Goal: Book appointment/travel/reservation

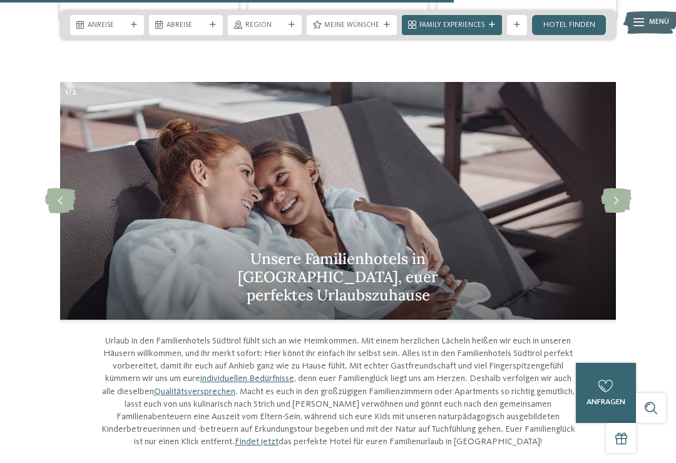
scroll to position [2968, 0]
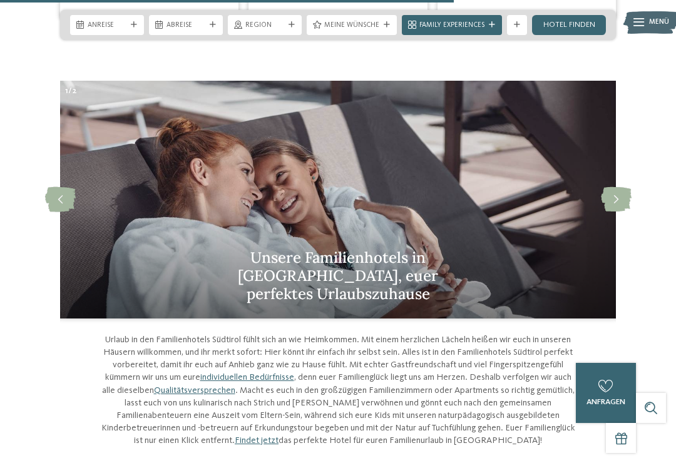
click at [624, 187] on icon at bounding box center [616, 199] width 31 height 25
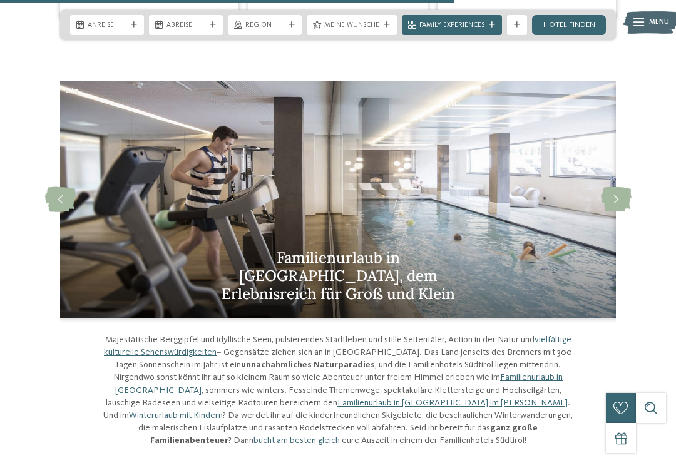
click at [618, 187] on icon at bounding box center [616, 199] width 31 height 25
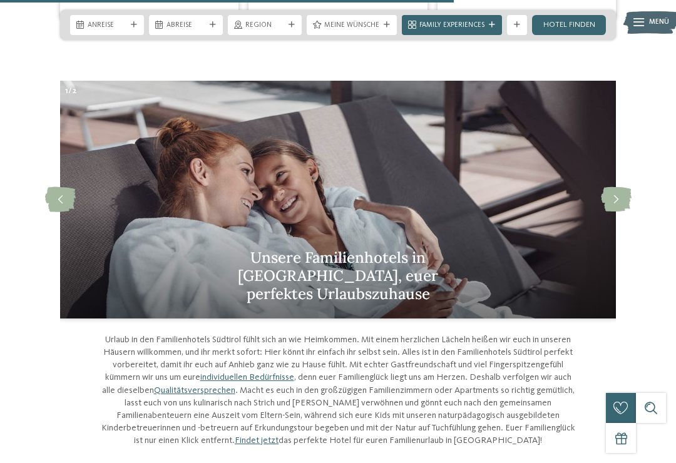
click at [619, 187] on icon at bounding box center [616, 199] width 31 height 25
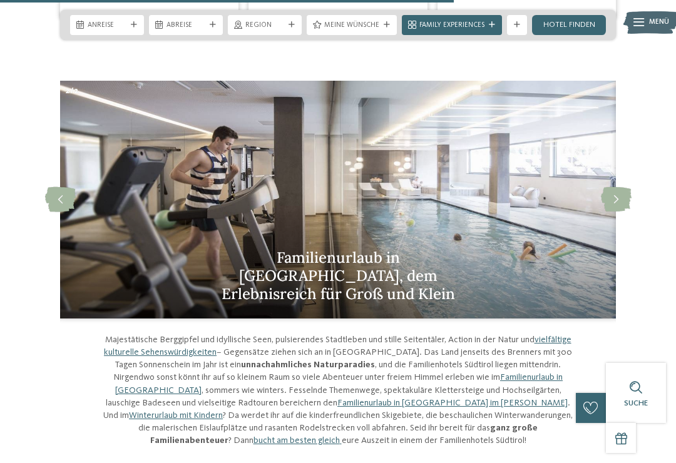
click at [624, 187] on icon at bounding box center [616, 199] width 31 height 25
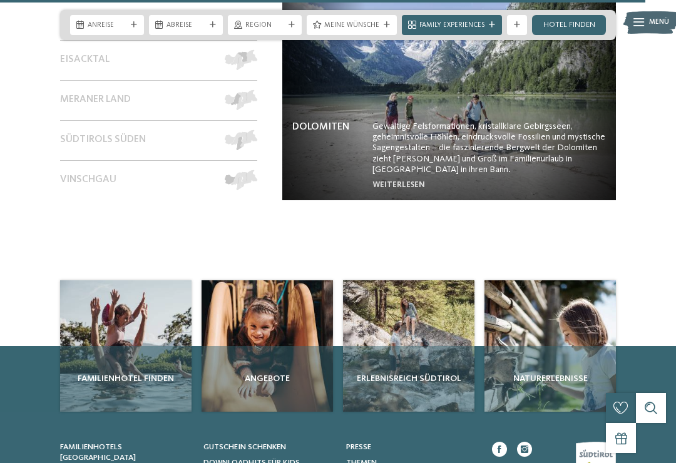
scroll to position [4259, 0]
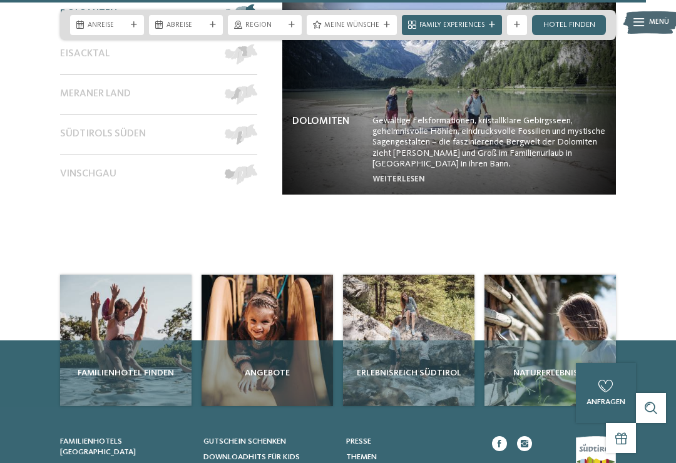
click at [297, 340] on div "Angebote" at bounding box center [266, 373] width 131 height 66
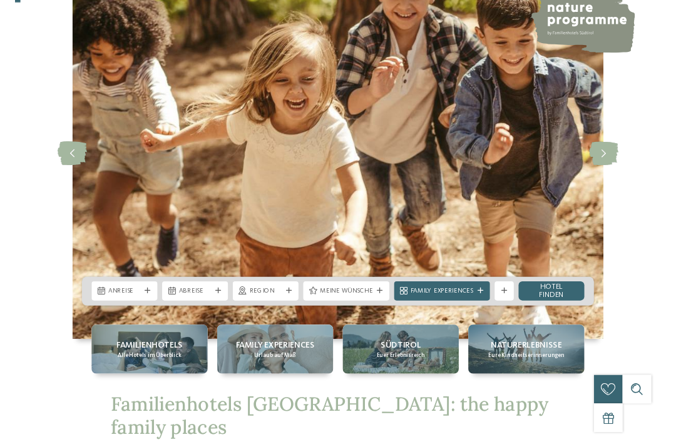
scroll to position [0, 0]
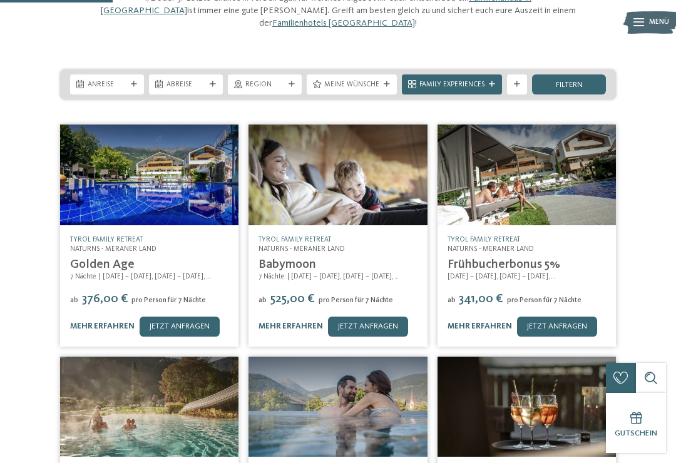
scroll to position [152, 0]
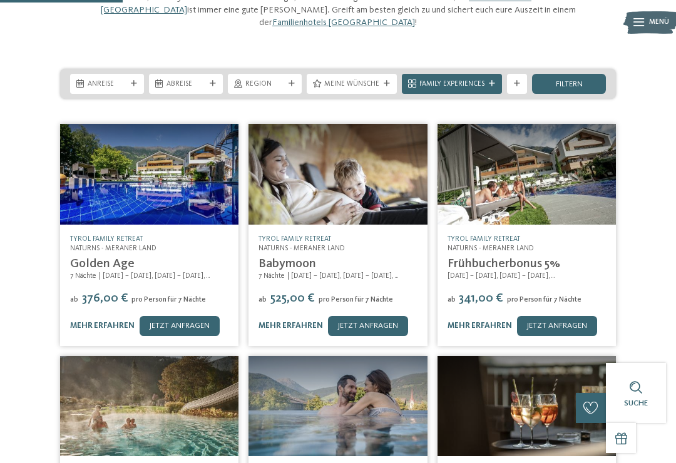
click at [183, 316] on link "jetzt anfragen" at bounding box center [180, 326] width 80 height 20
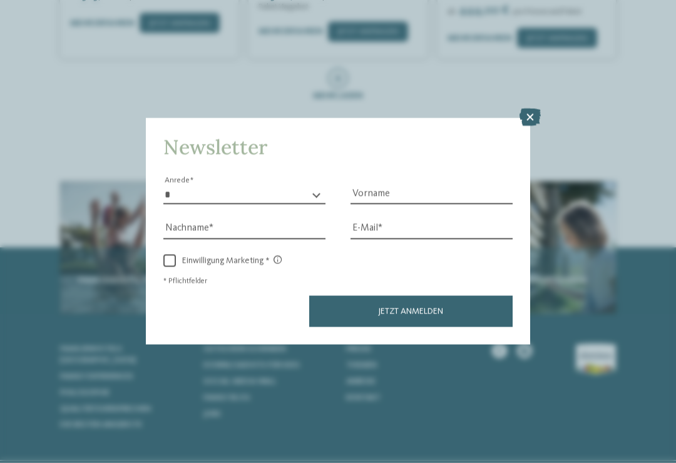
scroll to position [687, 0]
click at [531, 109] on icon at bounding box center [529, 118] width 21 height 18
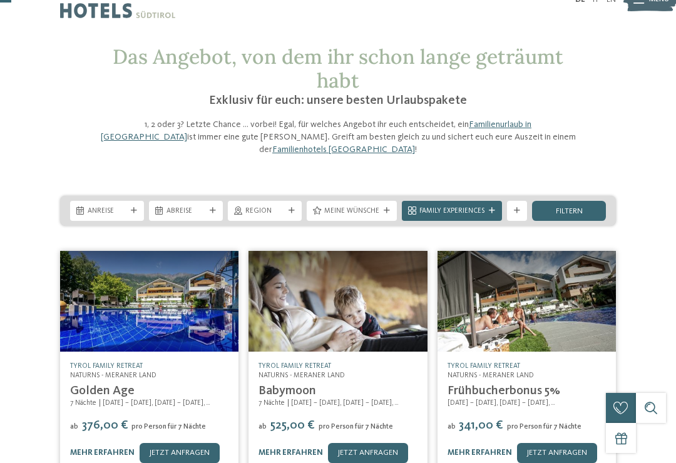
scroll to position [0, 0]
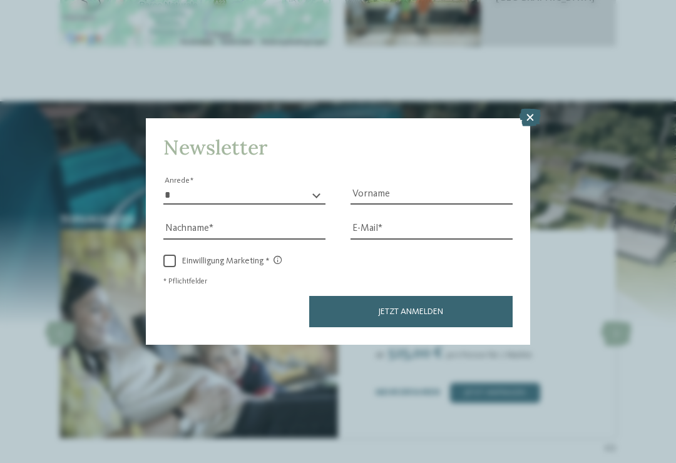
scroll to position [1908, 0]
click at [527, 109] on icon at bounding box center [529, 118] width 21 height 18
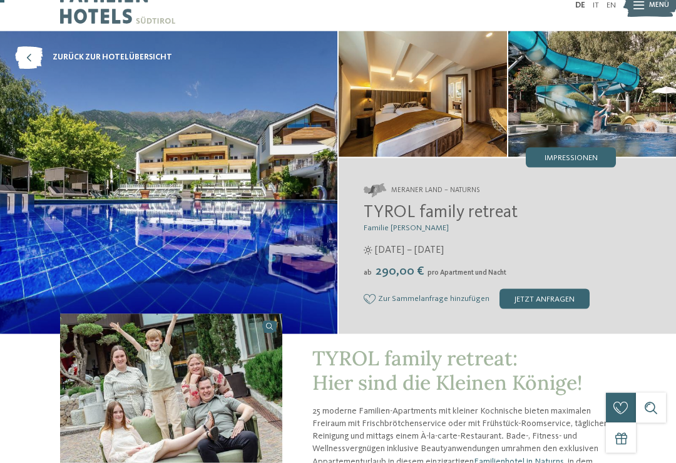
scroll to position [0, 0]
